Goal: Contribute content: Add original content to the website for others to see

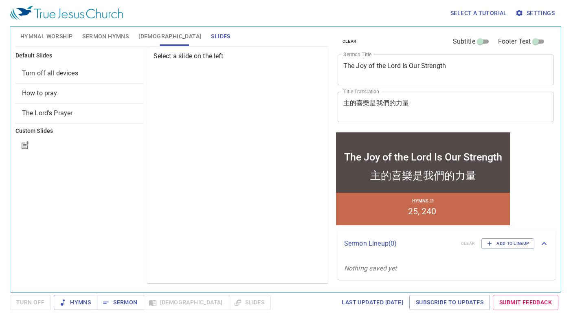
click at [83, 79] on div "Turn off all devices" at bounding box center [79, 74] width 128 height 20
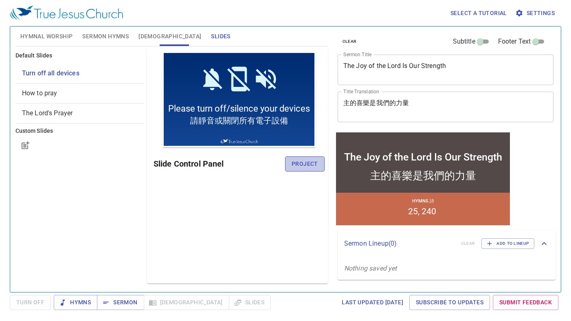
click at [315, 159] on span "Project" at bounding box center [305, 164] width 26 height 10
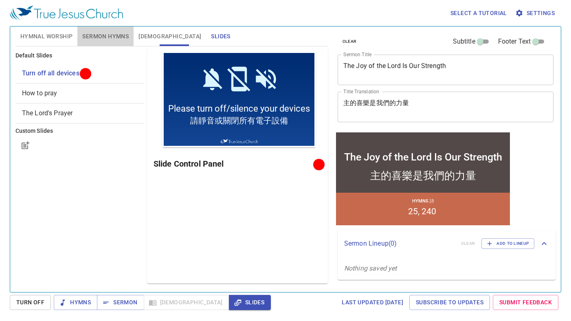
click at [103, 36] on span "Sermon Hymns" at bounding box center [105, 36] width 46 height 10
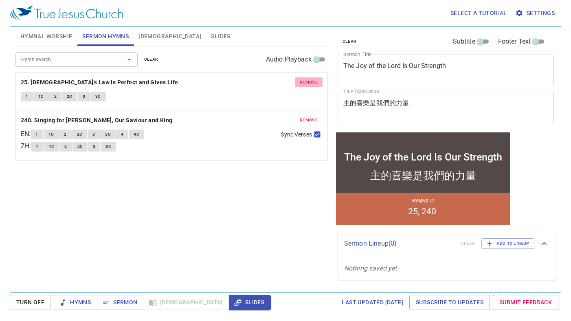
click at [311, 85] on span "remove" at bounding box center [309, 82] width 18 height 7
click at [311, 117] on span "remove" at bounding box center [309, 120] width 18 height 7
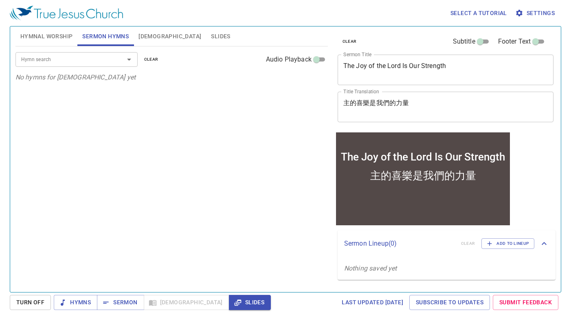
click at [47, 37] on span "Hymnal Worship" at bounding box center [46, 36] width 53 height 10
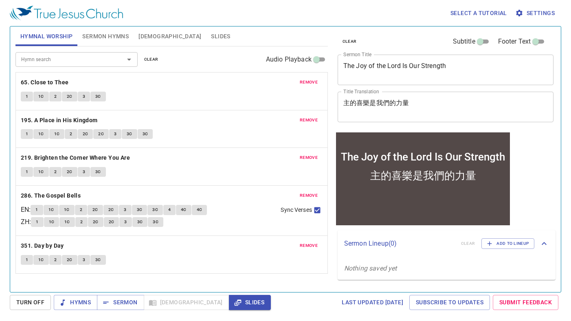
click at [310, 77] on div "remove 65. Close to Thee 1 1C 2 2C 3 3C" at bounding box center [172, 91] width 312 height 37
click at [310, 77] on button "remove" at bounding box center [309, 82] width 28 height 10
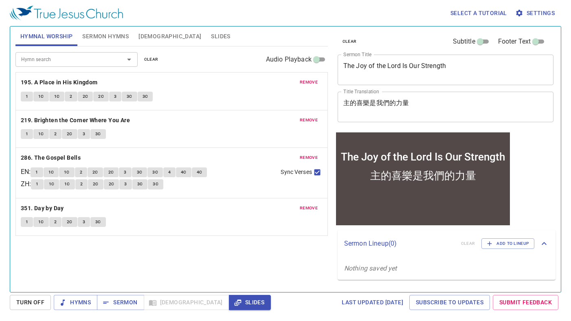
click at [310, 77] on button "remove" at bounding box center [309, 82] width 28 height 10
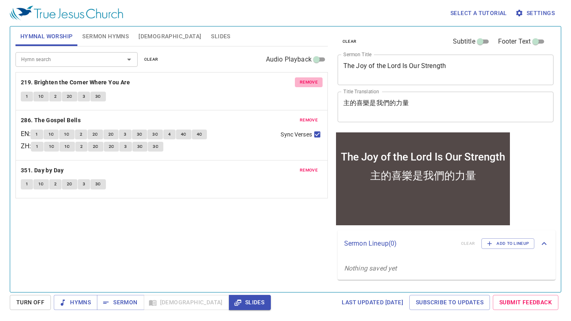
click at [310, 77] on button "remove" at bounding box center [309, 82] width 28 height 10
click at [310, 115] on button "remove" at bounding box center [309, 120] width 28 height 10
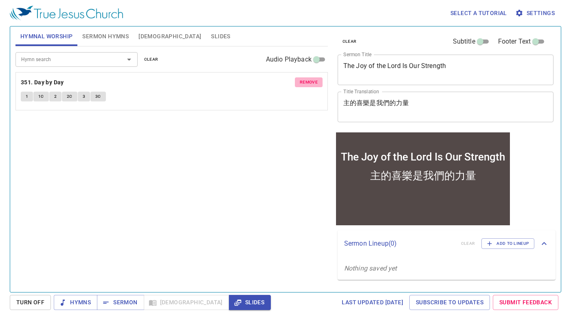
click at [310, 77] on button "remove" at bounding box center [309, 82] width 28 height 10
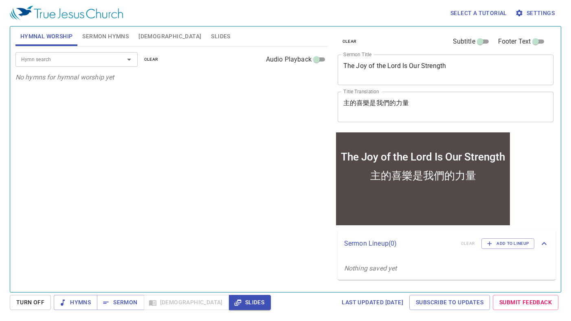
click at [310, 77] on p "No hymns for hymnal worship yet" at bounding box center [171, 78] width 313 height 10
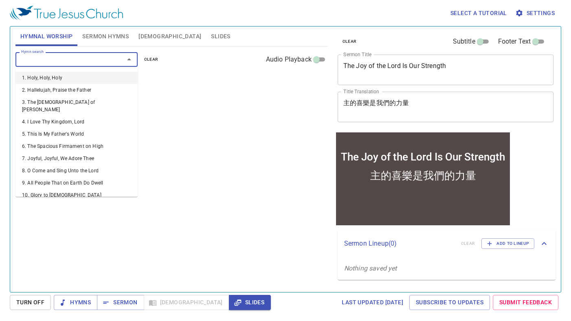
click at [101, 60] on input "Hymn search" at bounding box center [64, 59] width 93 height 9
type input "8"
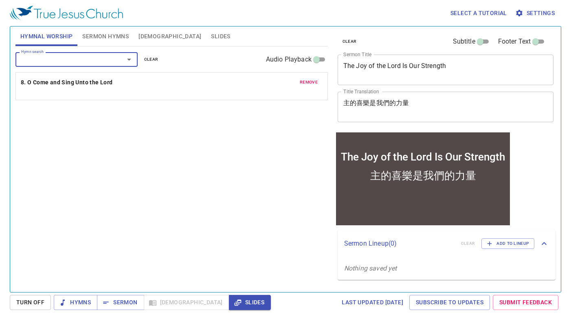
type input "9"
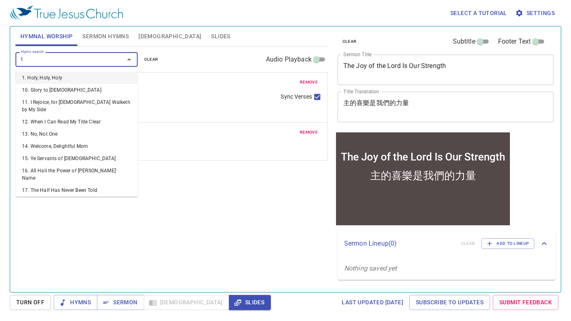
type input "10"
type input "11"
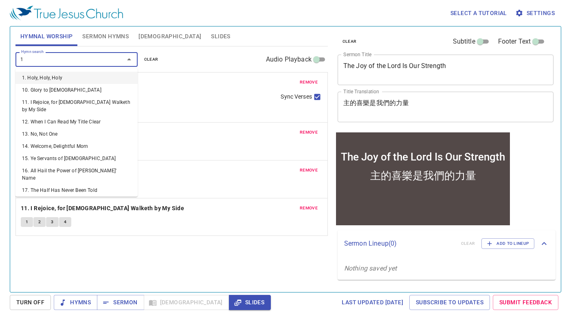
type input "12"
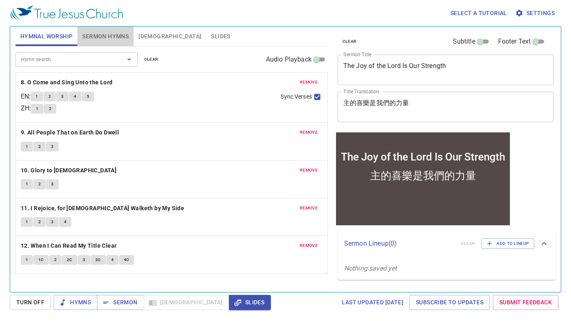
click at [103, 40] on span "Sermon Hymns" at bounding box center [105, 36] width 46 height 10
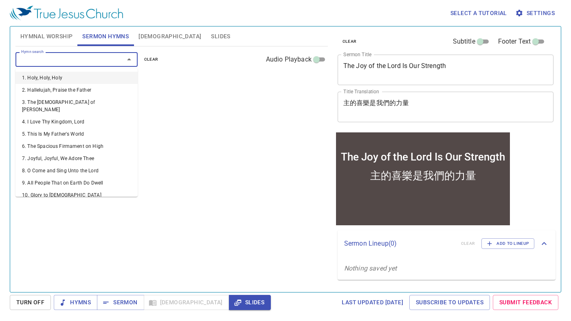
click at [74, 59] on input "Hymn search" at bounding box center [64, 59] width 93 height 9
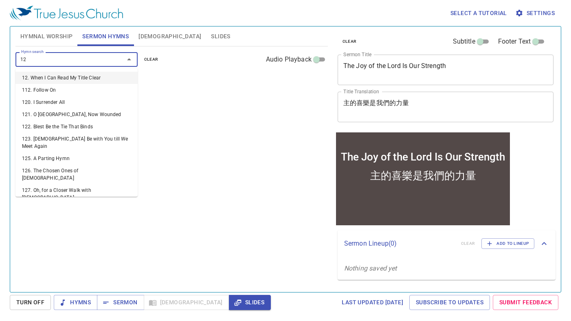
type input "129"
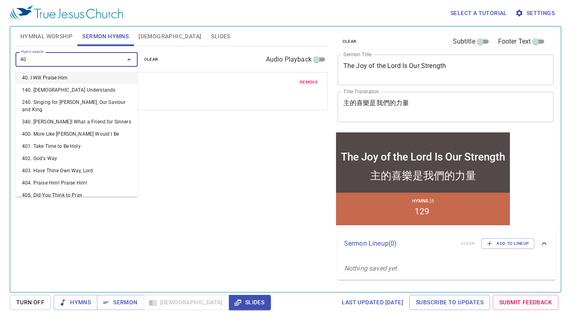
type input "407"
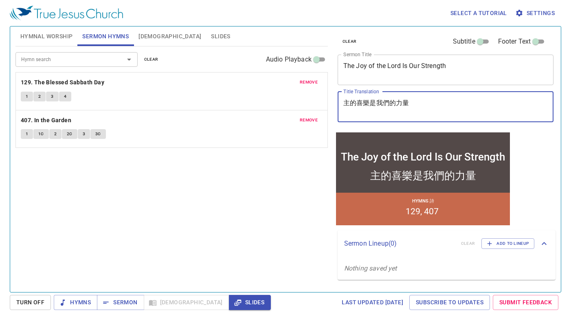
drag, startPoint x: 436, startPoint y: 103, endPoint x: 306, endPoint y: 104, distance: 129.6
click at [306, 104] on div "Hymnal Worship Sermon Hymns Bible Slides Hymn search Hymn search clear Audio Pl…" at bounding box center [285, 156] width 547 height 266
paste textarea "守護你的葡萄園"
type textarea "守護你的葡萄園"
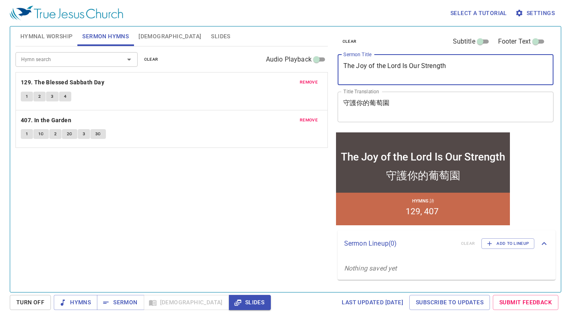
drag, startPoint x: 462, startPoint y: 63, endPoint x: 324, endPoint y: 60, distance: 139.0
click at [324, 60] on div "Hymnal Worship Sermon Hymns Bible Slides Hymn search Hymn search clear Audio Pl…" at bounding box center [285, 156] width 547 height 266
type textarea "Watch over the Vineyard"
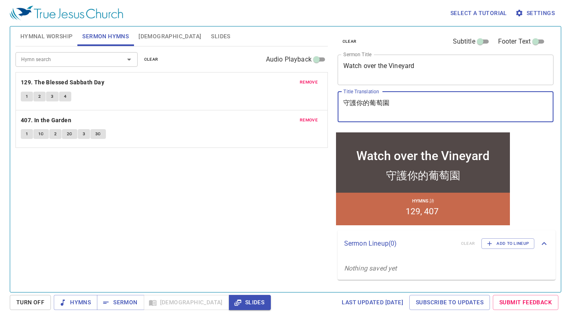
drag, startPoint x: 390, startPoint y: 103, endPoint x: 337, endPoint y: 97, distance: 53.3
click at [337, 97] on div "clear Subtitle Footer Text Sermon Title Watch over the Vineyard x Sermon Title …" at bounding box center [445, 78] width 221 height 104
click at [451, 68] on textarea "Watch over the Vineyard" at bounding box center [445, 69] width 205 height 15
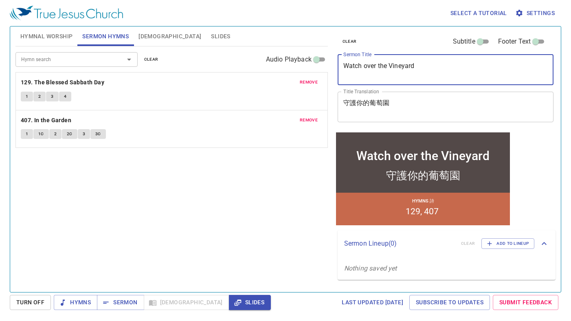
click at [367, 70] on textarea "Watch over the Vineyard" at bounding box center [445, 69] width 205 height 15
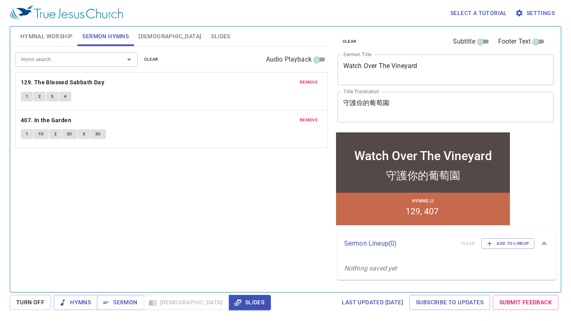
click at [416, 26] on div "Select a tutorial Settings" at bounding box center [284, 13] width 548 height 26
click at [389, 66] on textarea "Watch Over The Vineyard" at bounding box center [445, 69] width 205 height 15
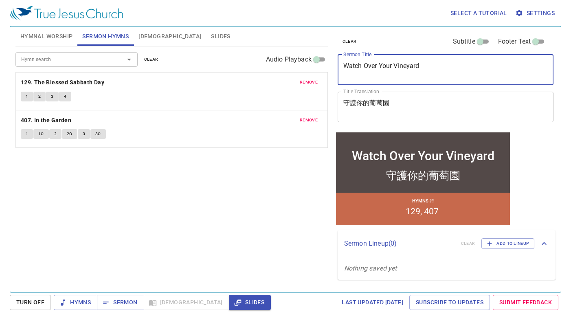
type textarea "Watch Over Your Vineyard"
click at [429, 41] on div "clear Subtitle Footer Text" at bounding box center [443, 42] width 216 height 20
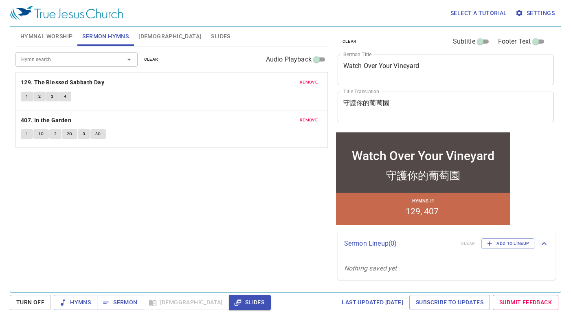
click at [266, 212] on div "Hymn search Hymn search clear Audio Playback remove 129. The Blessed Sabbath Da…" at bounding box center [171, 165] width 313 height 239
click at [84, 304] on span "Hymns" at bounding box center [75, 302] width 31 height 10
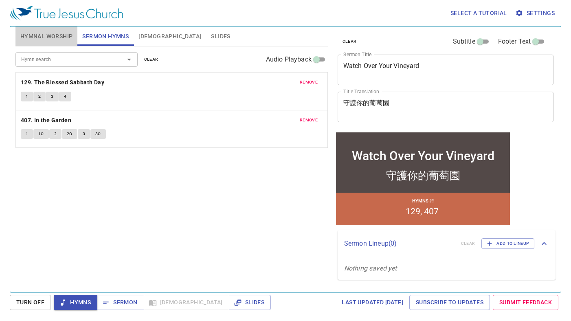
click at [55, 38] on span "Hymnal Worship" at bounding box center [46, 36] width 53 height 10
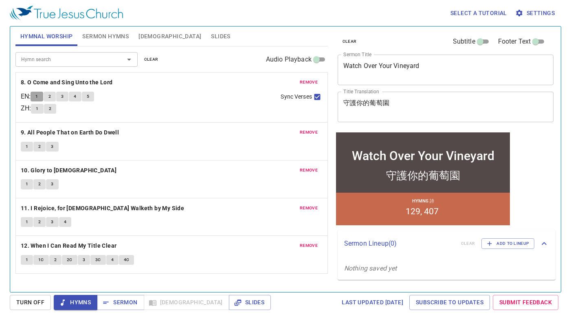
click at [38, 97] on span "1" at bounding box center [36, 96] width 2 height 7
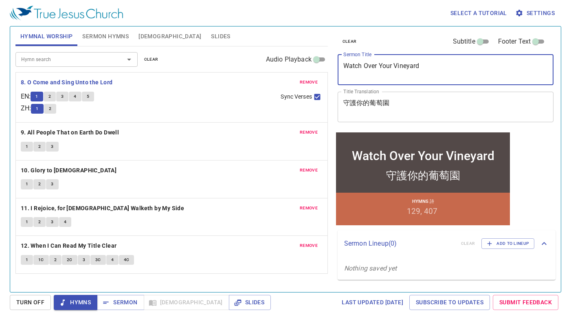
drag, startPoint x: 428, startPoint y: 63, endPoint x: 328, endPoint y: 58, distance: 99.9
click at [328, 58] on div "Hymnal Worship Sermon Hymns [DEMOGRAPHIC_DATA] Slides Hymn search Hymn search c…" at bounding box center [285, 156] width 547 height 266
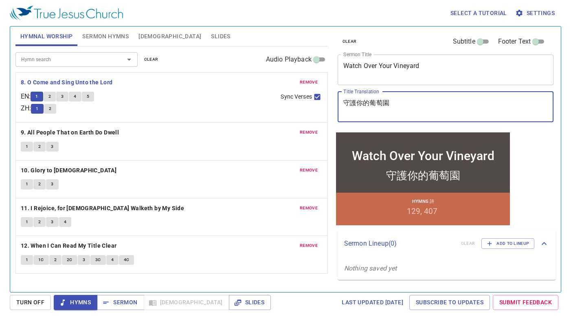
drag, startPoint x: 405, startPoint y: 105, endPoint x: 341, endPoint y: 107, distance: 64.0
click at [341, 107] on div "守護你的葡萄園 x Title Translation" at bounding box center [446, 107] width 216 height 31
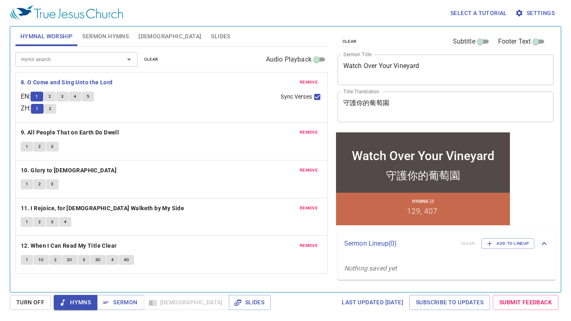
click at [177, 104] on div "1 2" at bounding box center [152, 110] width 243 height 12
click at [199, 93] on div "1 2 3 4 5" at bounding box center [153, 98] width 244 height 12
click at [238, 90] on div "remove 8. O Come and Sing Unto the Lord EN : 1 2 3 4 5 ZH : 1 2 Sync Verses" at bounding box center [172, 98] width 312 height 50
click at [217, 92] on div "EN : 1 2 3 4 5" at bounding box center [148, 98] width 254 height 12
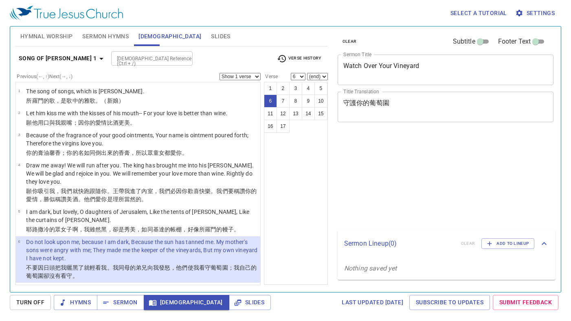
select select "6"
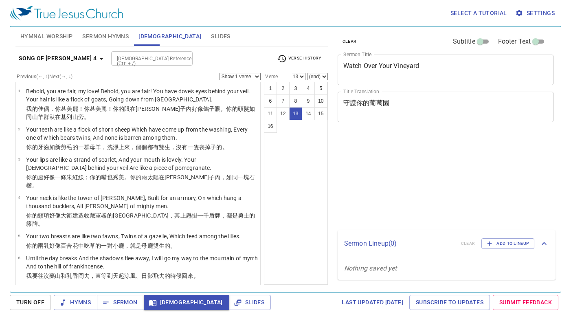
select select "13"
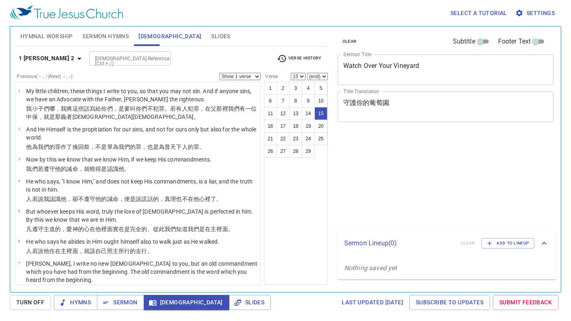
select select "15"
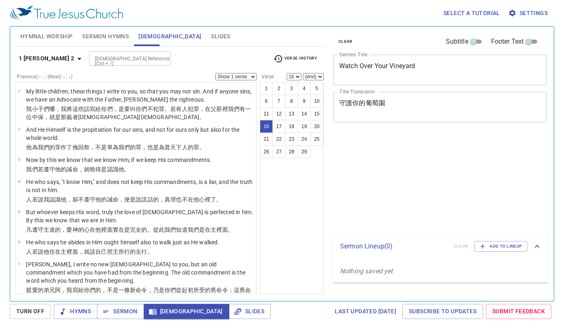
select select "16"
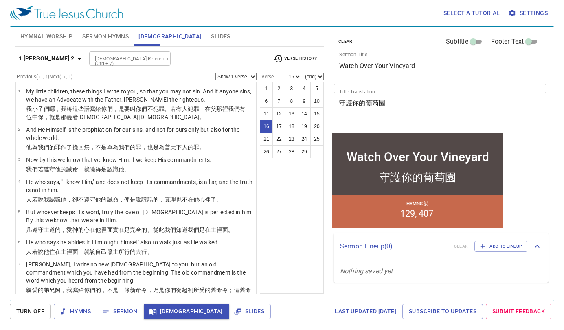
scroll to position [380, 0]
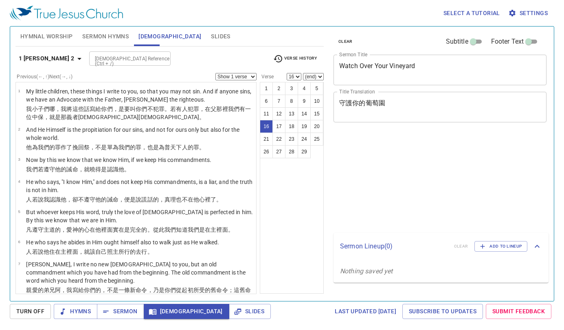
select select "16"
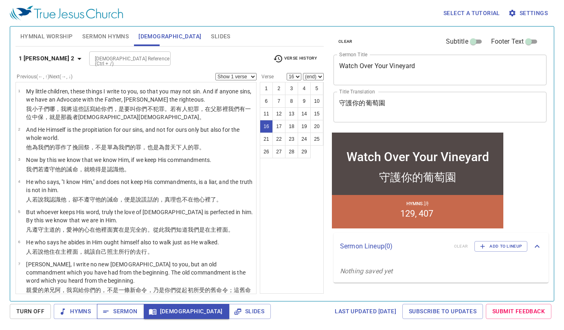
scroll to position [380, 0]
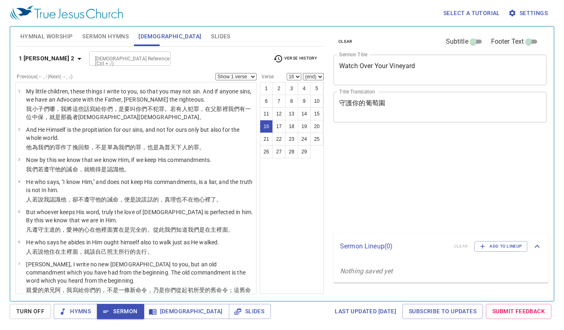
select select "16"
